Goal: Find specific page/section: Find specific page/section

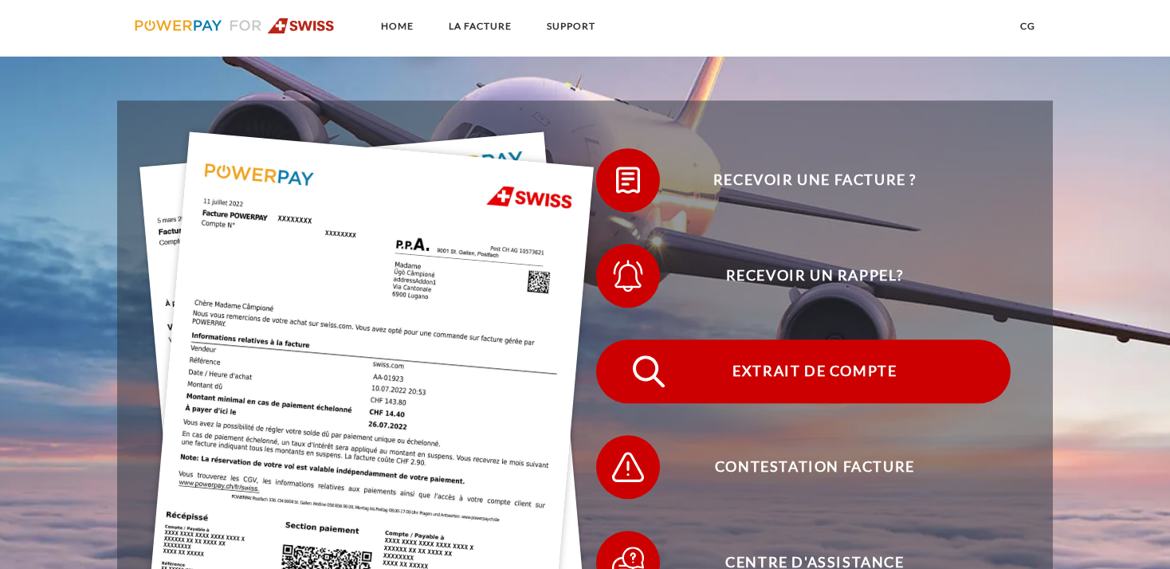
scroll to position [421, 0]
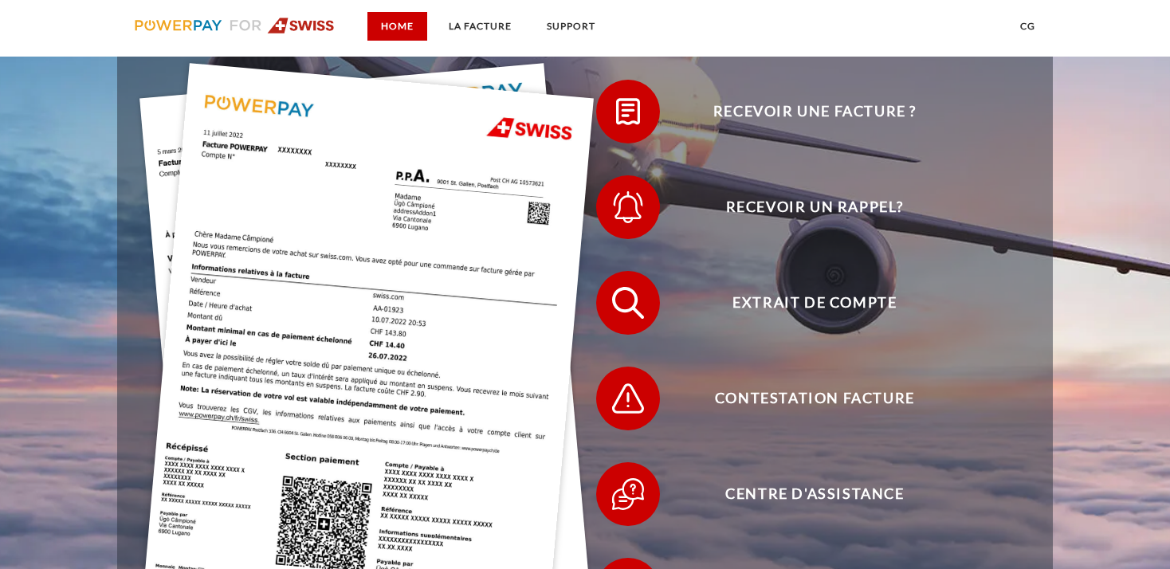
click at [399, 29] on link "Home" at bounding box center [398, 26] width 60 height 29
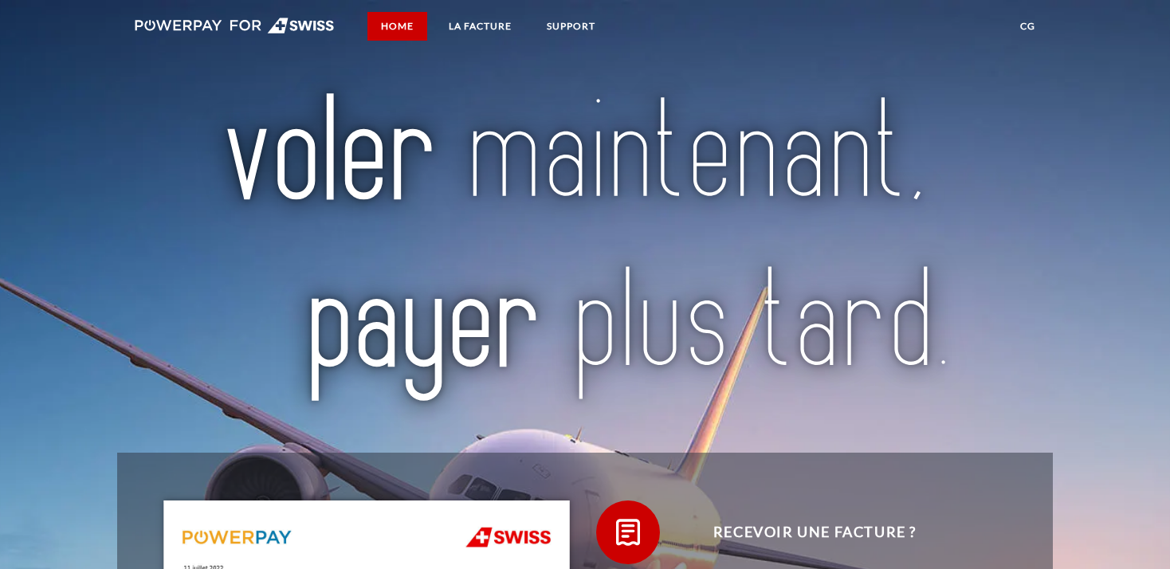
click at [399, 32] on link "Home" at bounding box center [398, 26] width 60 height 29
click at [313, 26] on img at bounding box center [235, 26] width 200 height 16
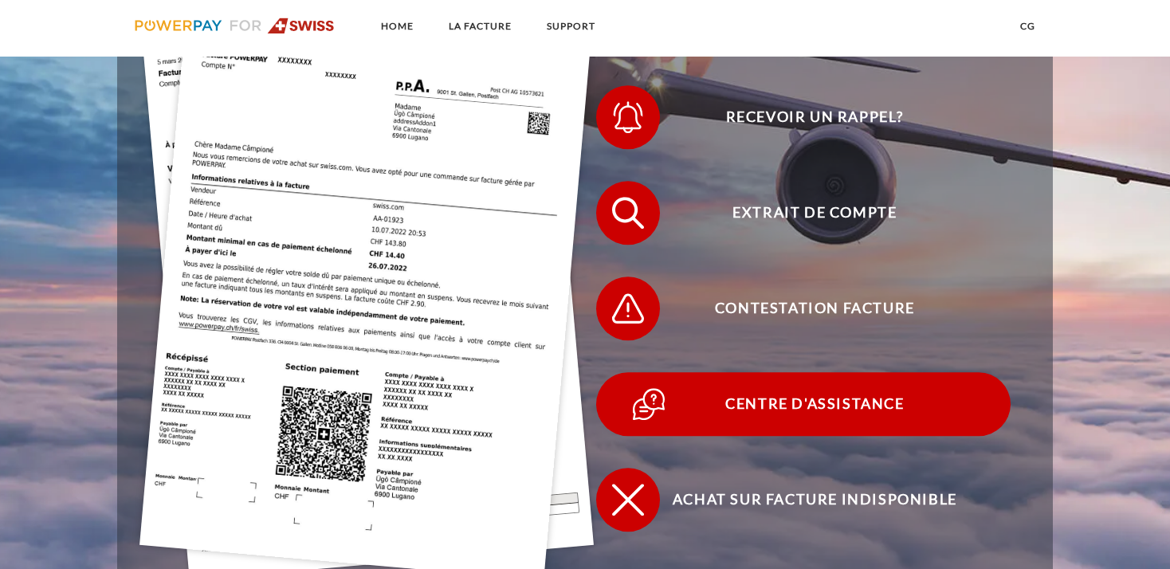
scroll to position [505, 0]
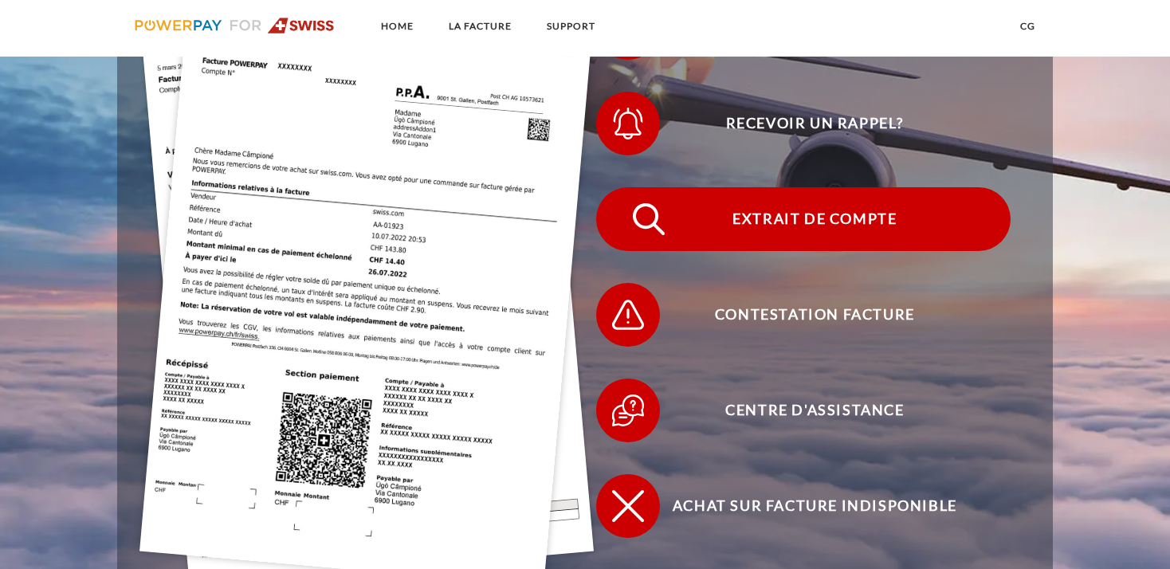
click at [812, 224] on span "Extrait de compte" at bounding box center [814, 219] width 391 height 64
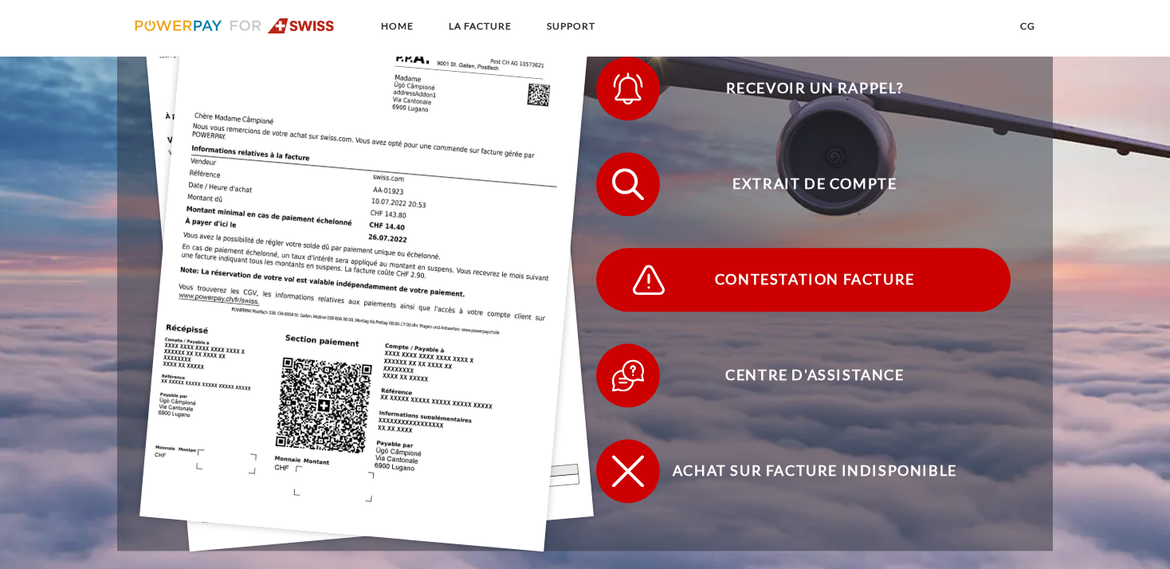
scroll to position [505, 0]
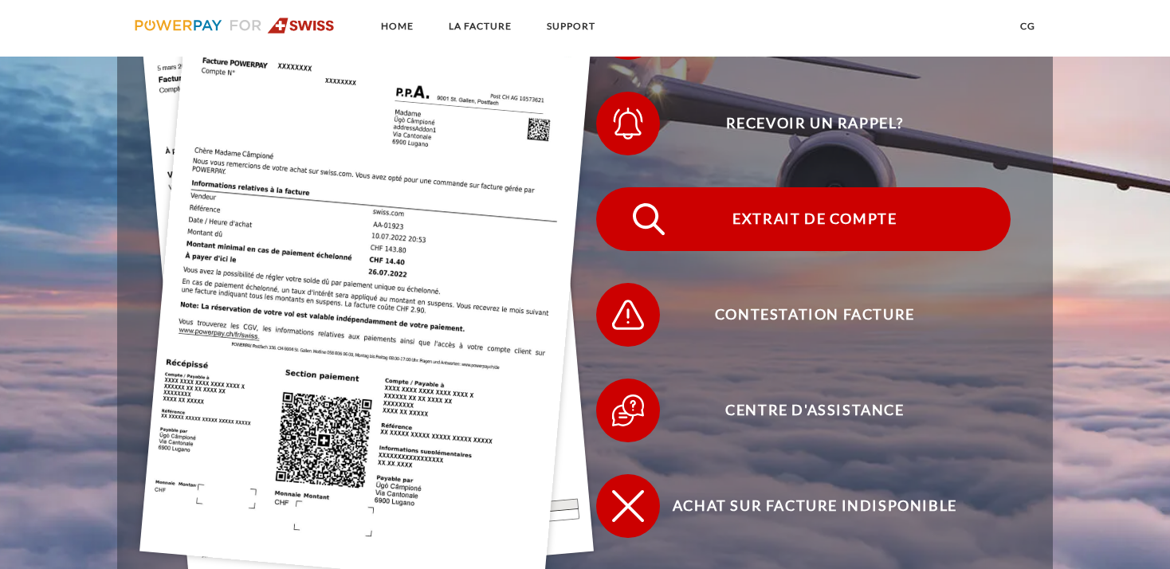
click at [791, 226] on span "Extrait de compte" at bounding box center [814, 219] width 391 height 64
